Goal: Task Accomplishment & Management: Manage account settings

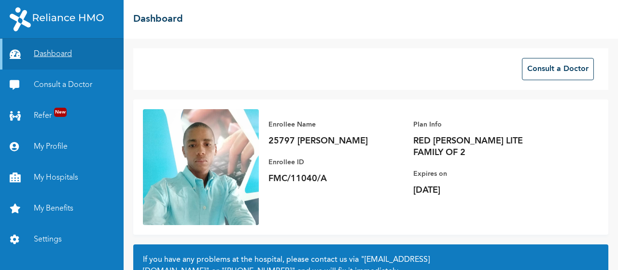
click at [50, 55] on link "Dashboard" at bounding box center [62, 54] width 124 height 31
click at [51, 51] on link "Dashboard" at bounding box center [62, 54] width 124 height 31
click at [64, 142] on link "My Profile" at bounding box center [62, 146] width 124 height 31
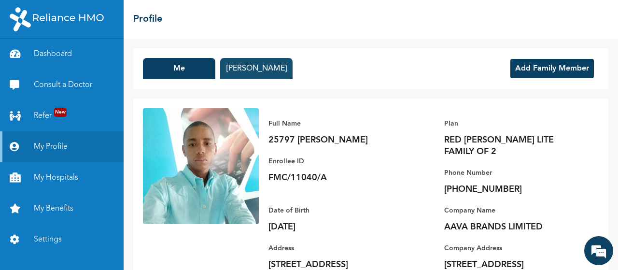
click at [248, 67] on button "[PERSON_NAME]" at bounding box center [256, 68] width 72 height 21
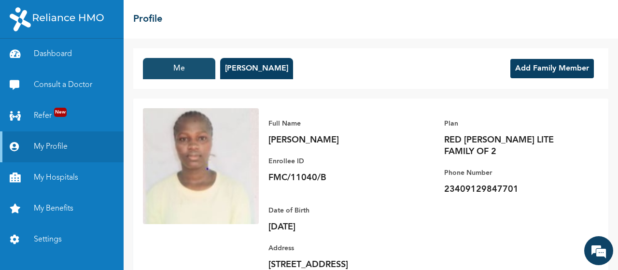
click at [199, 77] on button "Me" at bounding box center [179, 68] width 72 height 21
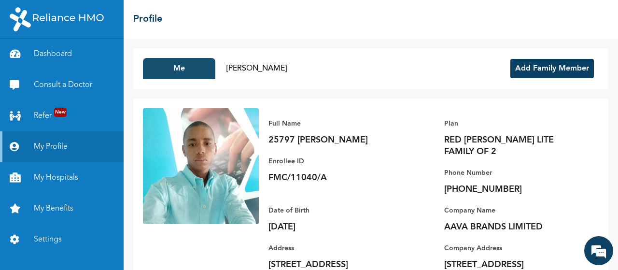
click at [212, 77] on button "Me" at bounding box center [179, 68] width 72 height 21
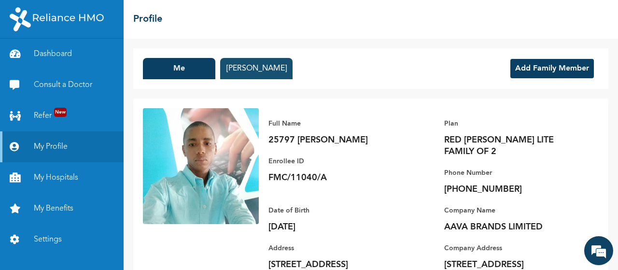
click at [228, 76] on button "[PERSON_NAME]" at bounding box center [256, 68] width 72 height 21
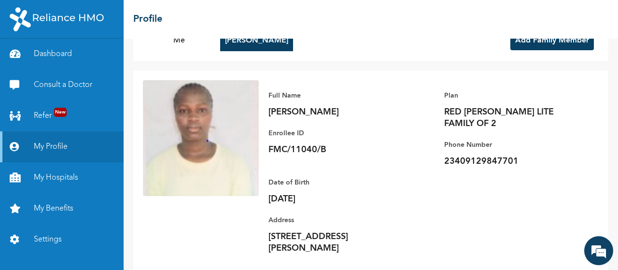
scroll to position [50, 0]
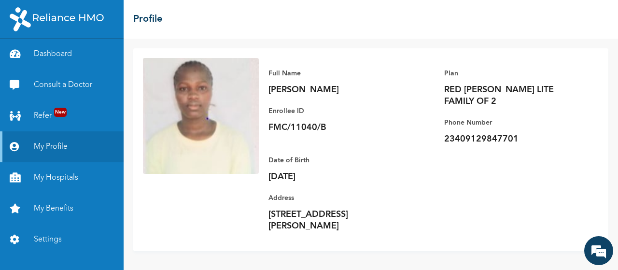
click at [305, 214] on p "[STREET_ADDRESS][PERSON_NAME]" at bounding box center [335, 220] width 135 height 23
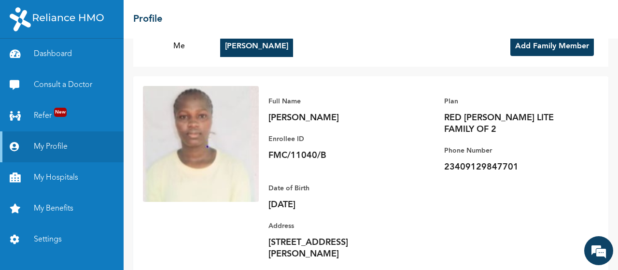
scroll to position [0, 0]
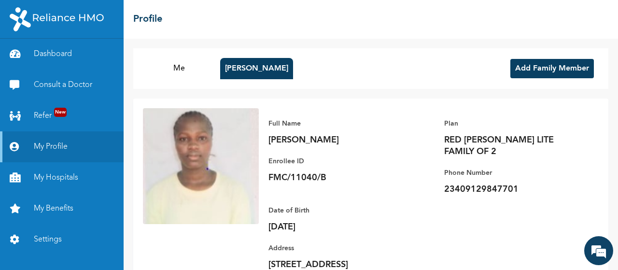
click at [524, 63] on button "Add Family Member" at bounding box center [552, 68] width 84 height 19
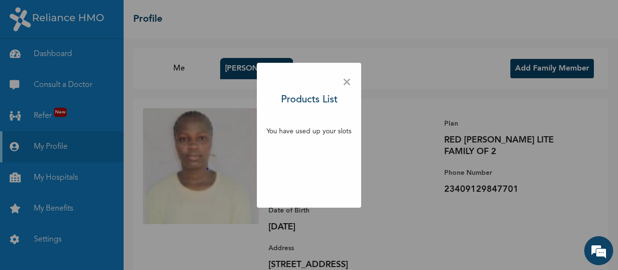
click at [346, 82] on span "×" at bounding box center [346, 82] width 9 height 20
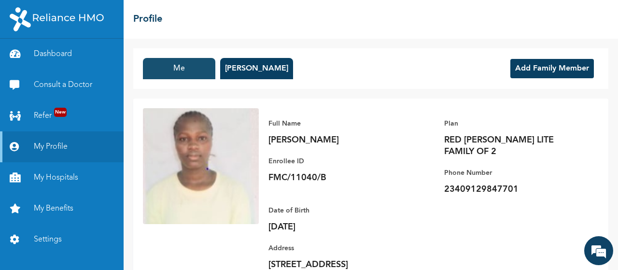
click at [196, 73] on button "Me" at bounding box center [179, 68] width 72 height 21
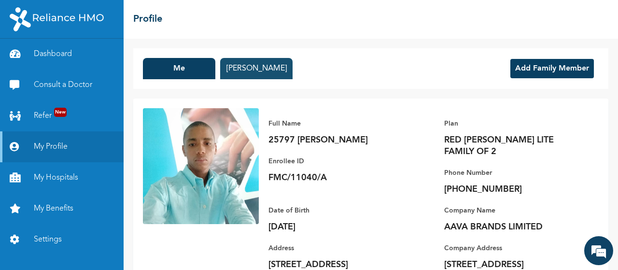
click at [237, 60] on button "[PERSON_NAME]" at bounding box center [256, 68] width 72 height 21
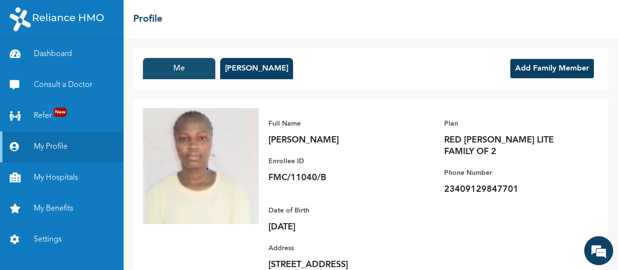
click at [196, 71] on button "Me" at bounding box center [179, 68] width 72 height 21
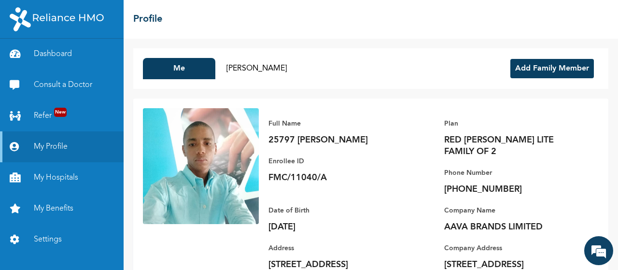
scroll to position [50, 0]
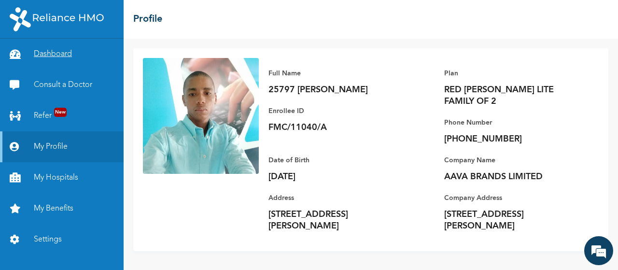
click at [38, 54] on link "Dashboard" at bounding box center [62, 54] width 124 height 31
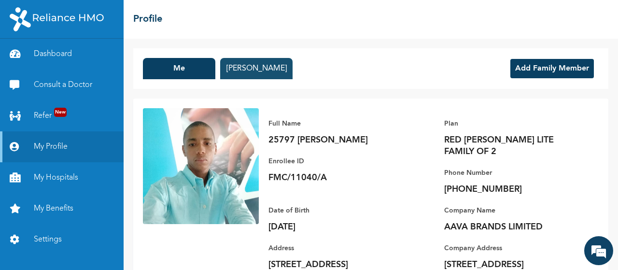
click at [274, 66] on button "[PERSON_NAME]" at bounding box center [256, 68] width 72 height 21
